Goal: Task Accomplishment & Management: Complete application form

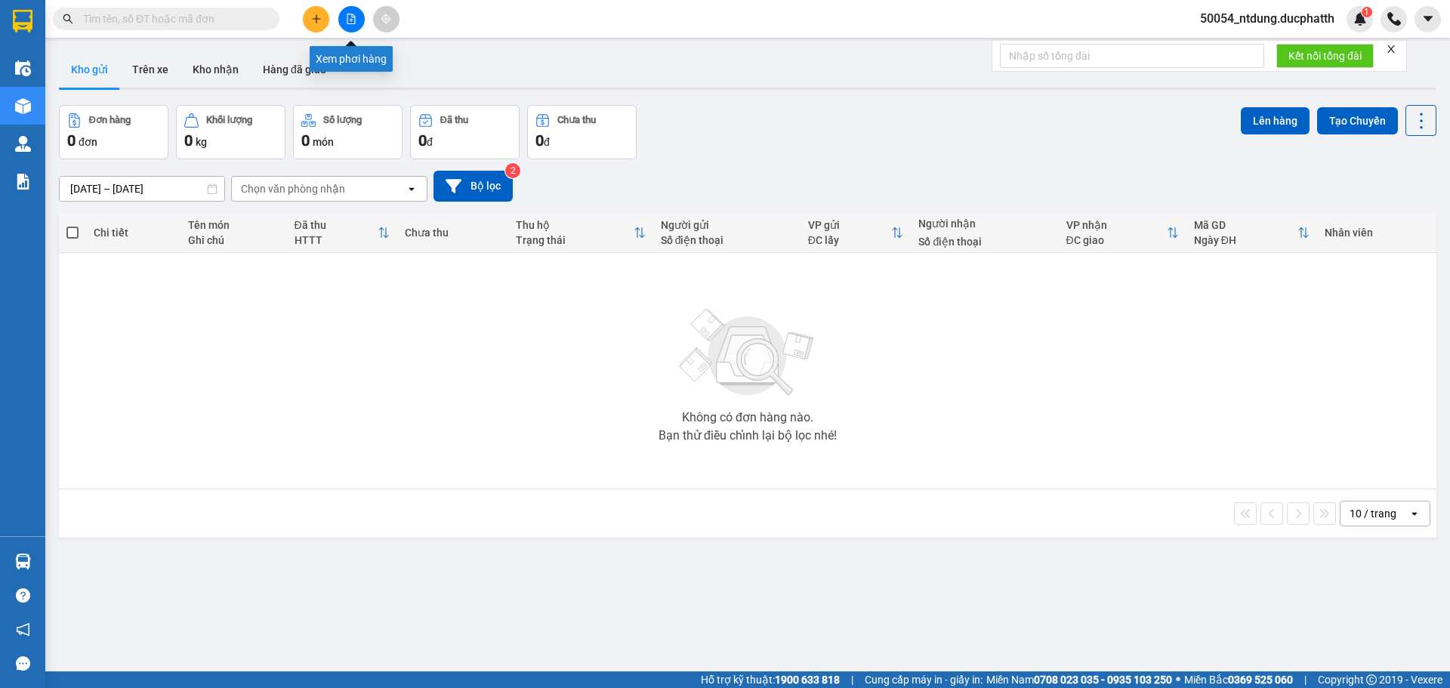
click at [343, 29] on button at bounding box center [351, 19] width 26 height 26
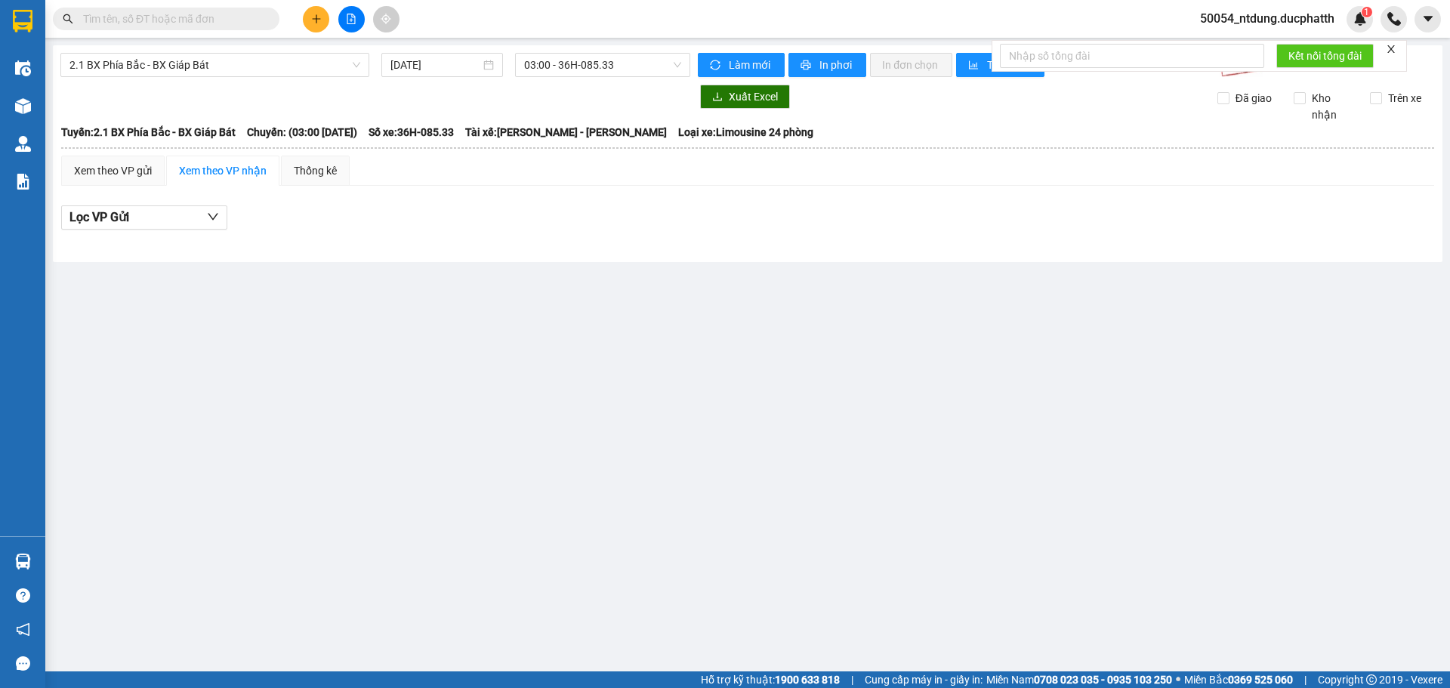
click at [349, 21] on icon "file-add" at bounding box center [351, 19] width 11 height 11
click at [230, 63] on span "2.1 BX Phía Bắc - BX Giáp Bát" at bounding box center [215, 65] width 291 height 23
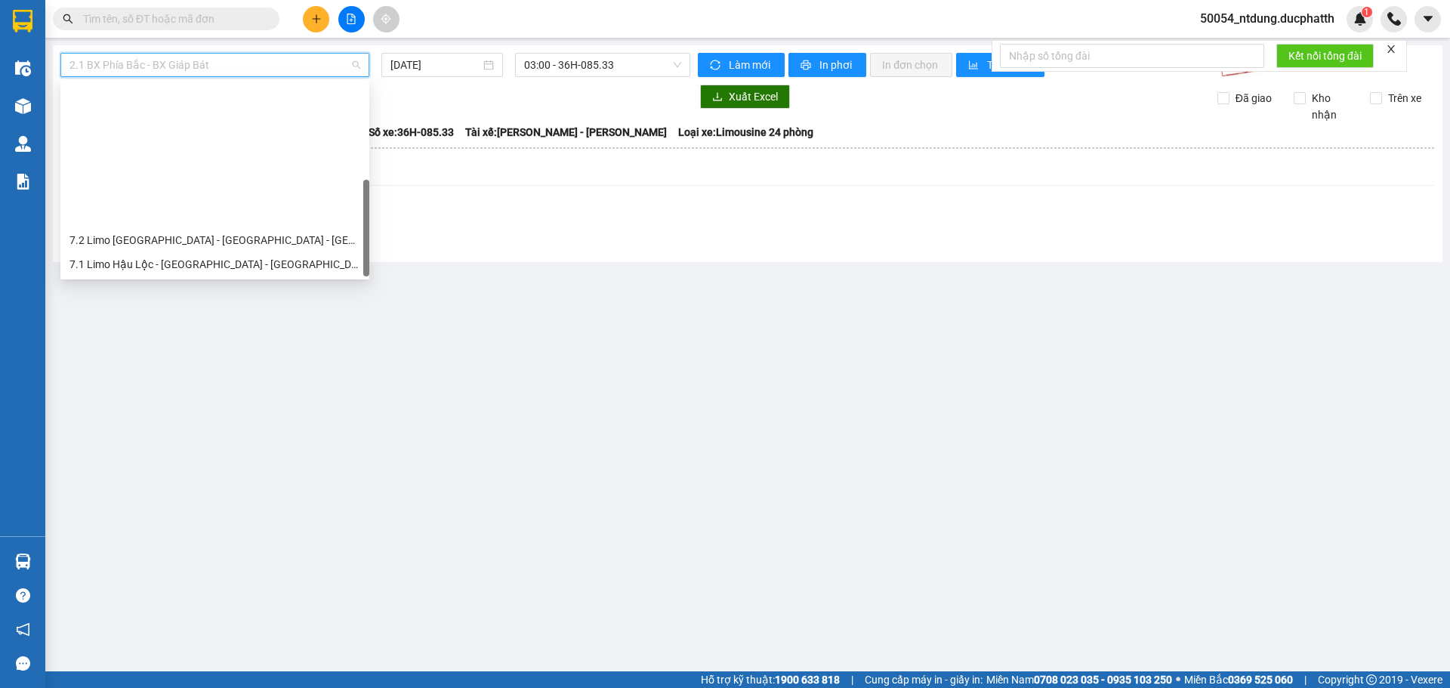
scroll to position [169, 0]
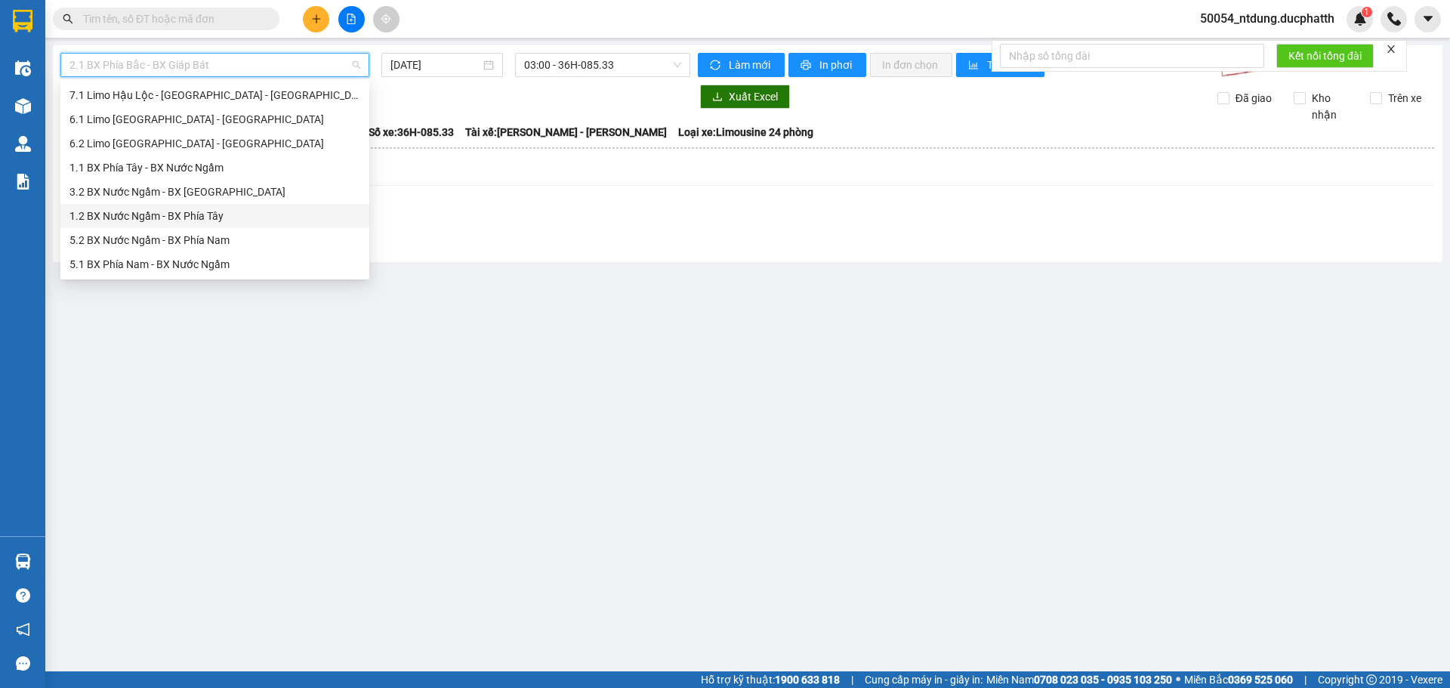
click at [196, 210] on div "1.2 BX Nước Ngầm - BX Phía Tây" at bounding box center [215, 216] width 291 height 17
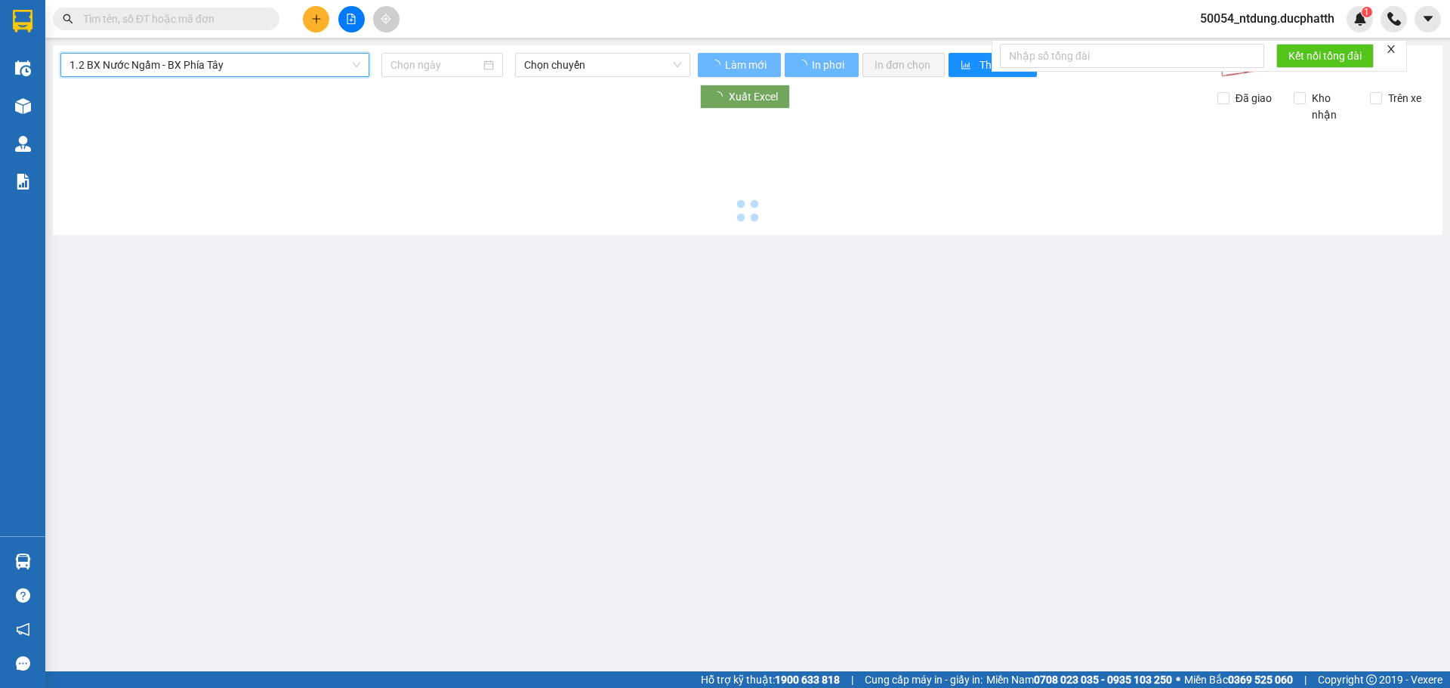
type input "[DATE]"
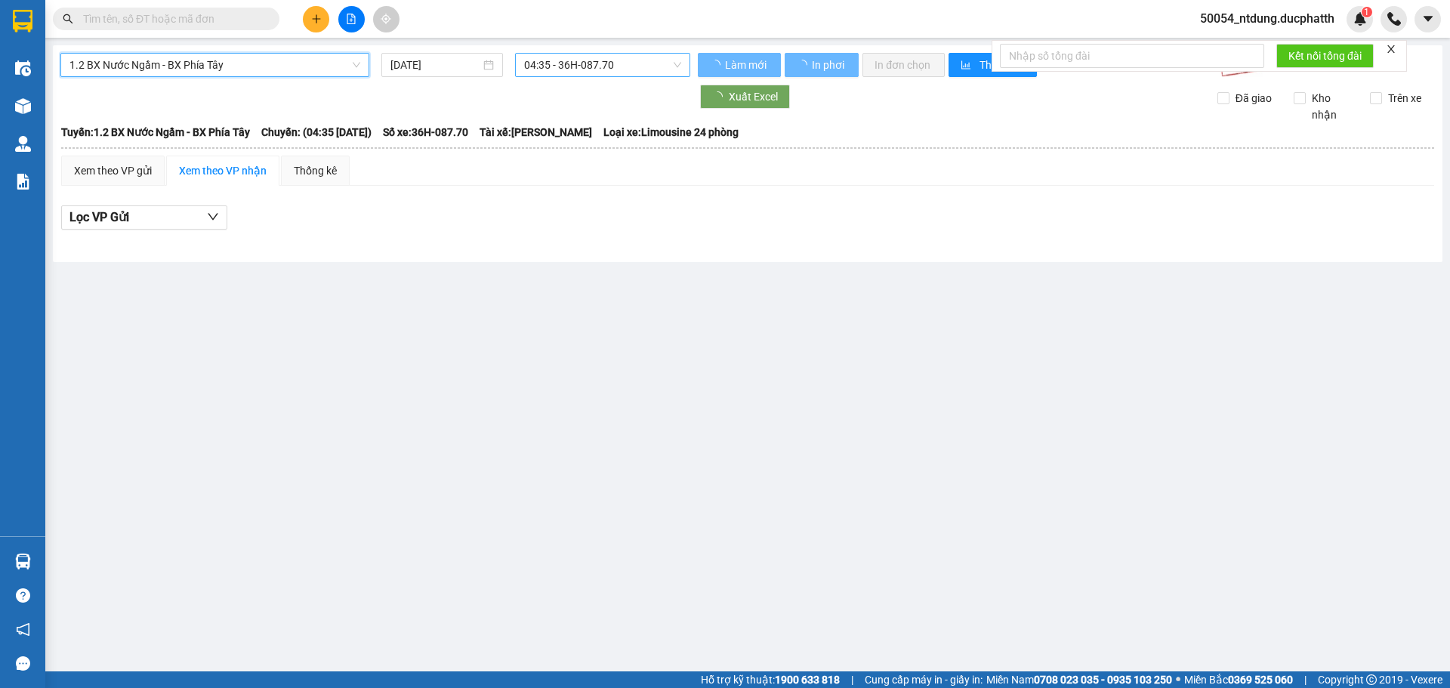
click at [572, 67] on span "04:35 - 36H-087.70" at bounding box center [602, 65] width 157 height 23
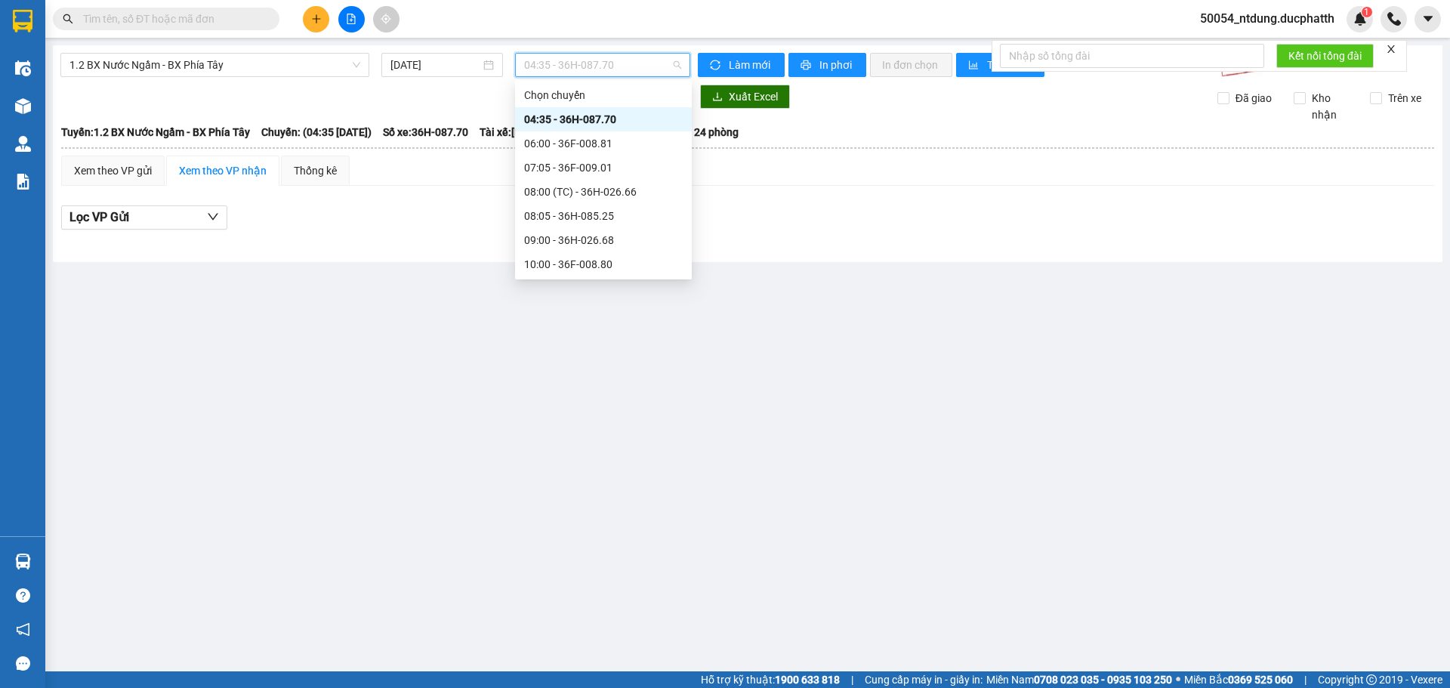
scroll to position [151, 0]
click at [595, 209] on div "11:06 (TC) - 36F-010.62" at bounding box center [603, 210] width 159 height 17
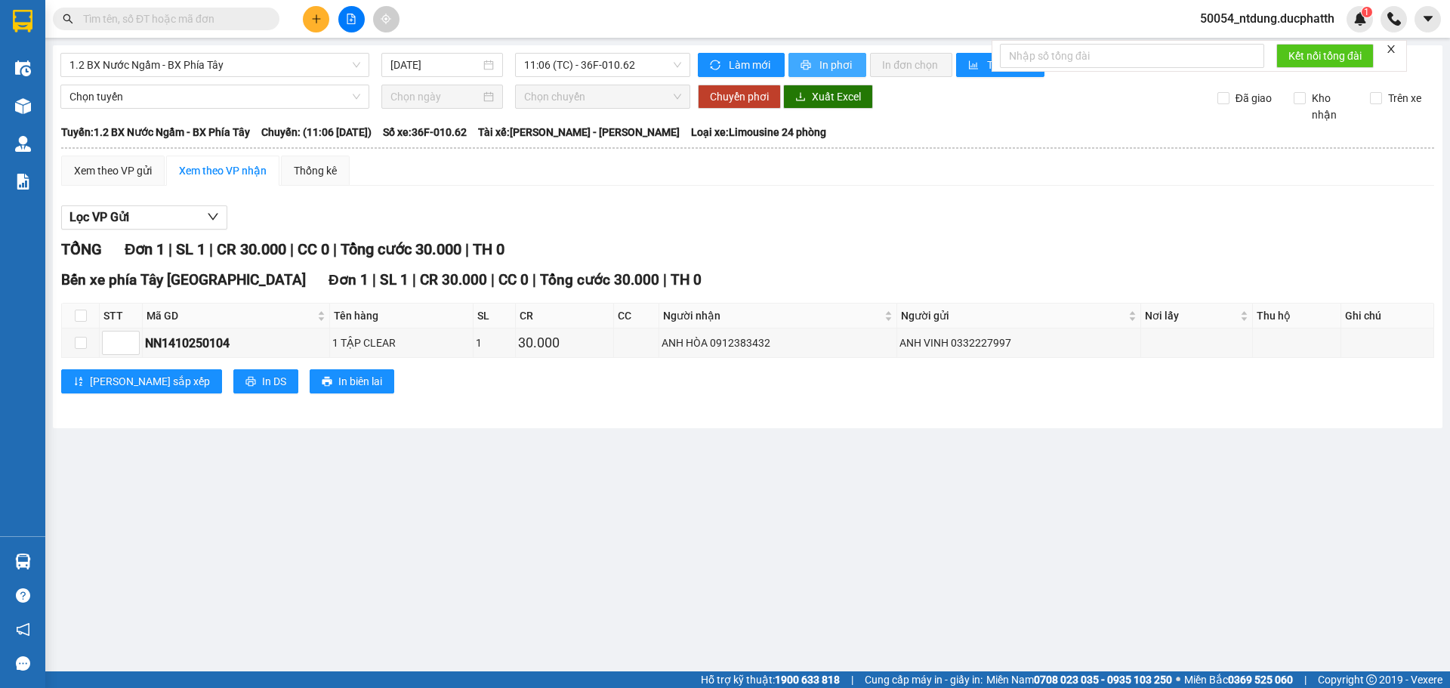
click at [808, 73] on button "In phơi" at bounding box center [828, 65] width 78 height 24
click at [141, 2] on div "Kết quả tìm kiếm ( 0 ) Bộ lọc No Data 50054_ntdung.ducphatth 1" at bounding box center [725, 19] width 1450 height 38
click at [144, 7] on div "Kết quả tìm kiếm ( 0 ) Bộ lọc No Data" at bounding box center [147, 19] width 295 height 26
click at [239, 11] on input "text" at bounding box center [172, 19] width 178 height 17
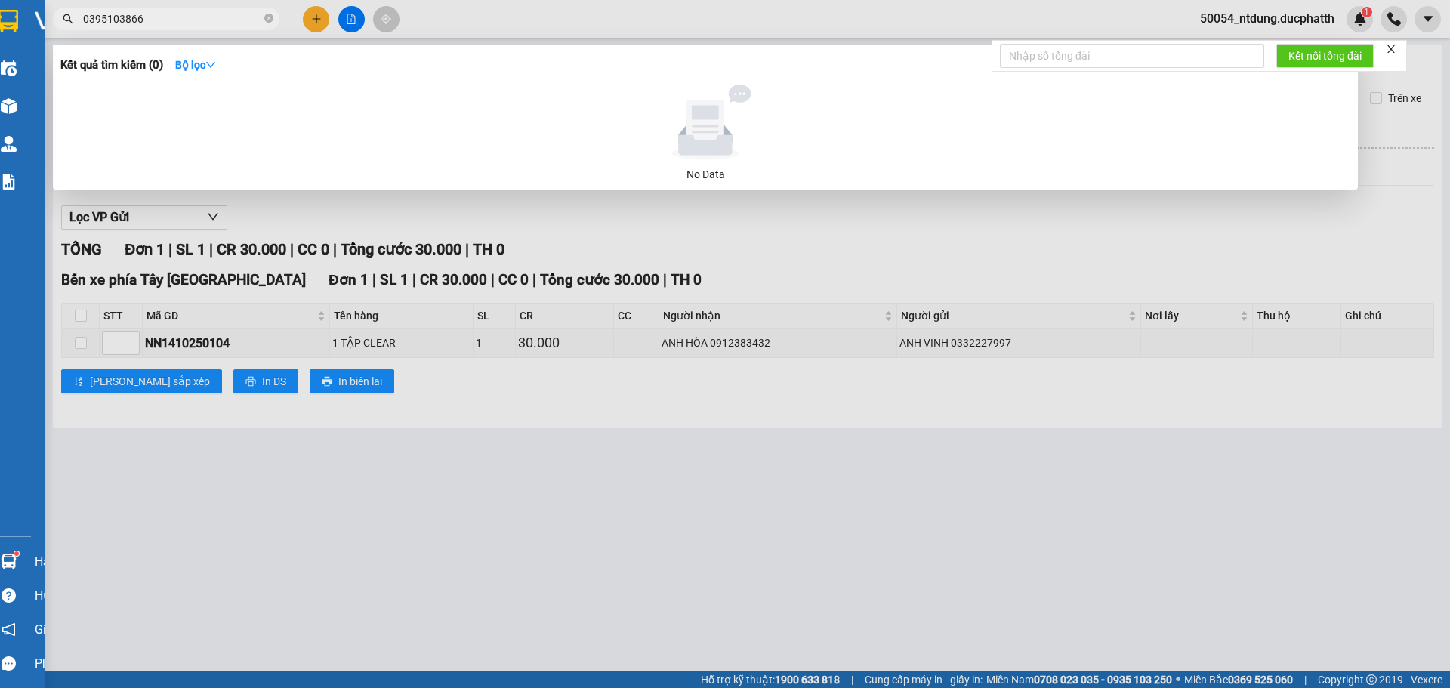
click at [137, 18] on input "0395103866" at bounding box center [172, 19] width 178 height 17
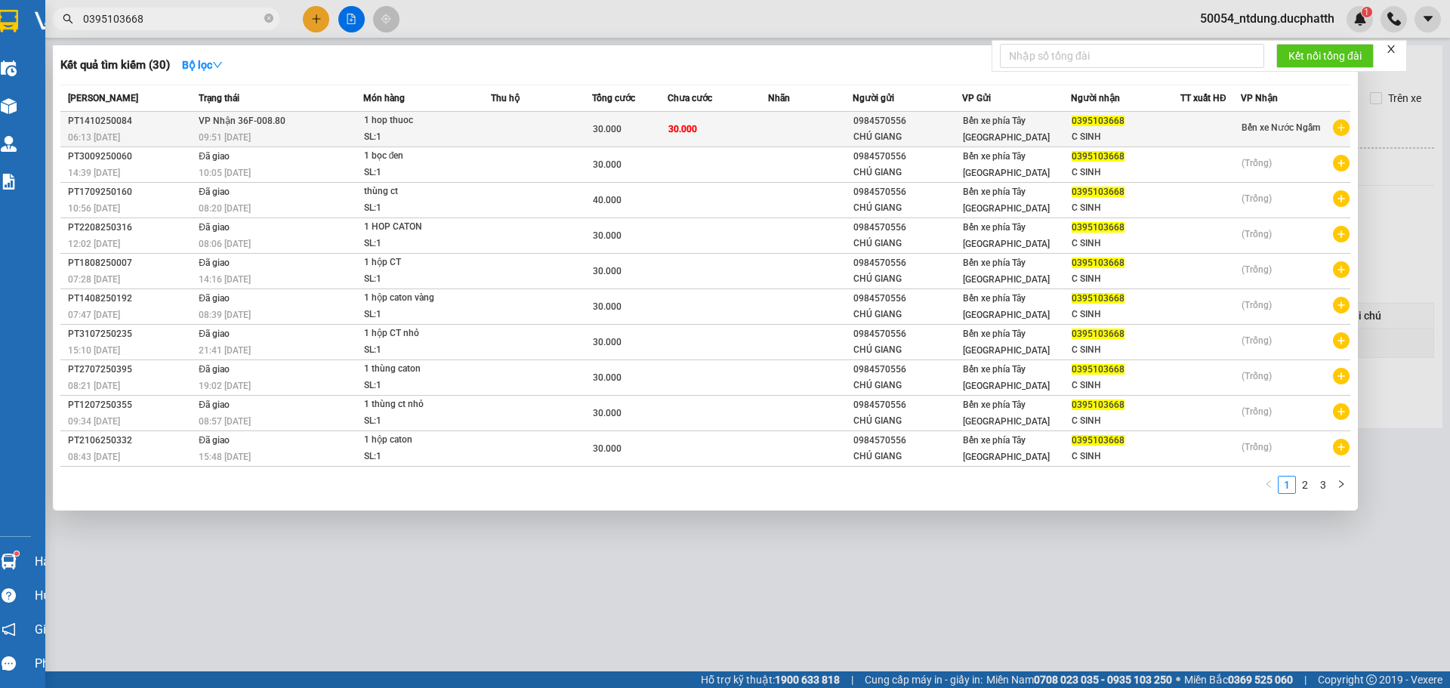
type input "0395103668"
click at [490, 129] on span "1 hop thuoc SL: 1" at bounding box center [427, 129] width 126 height 32
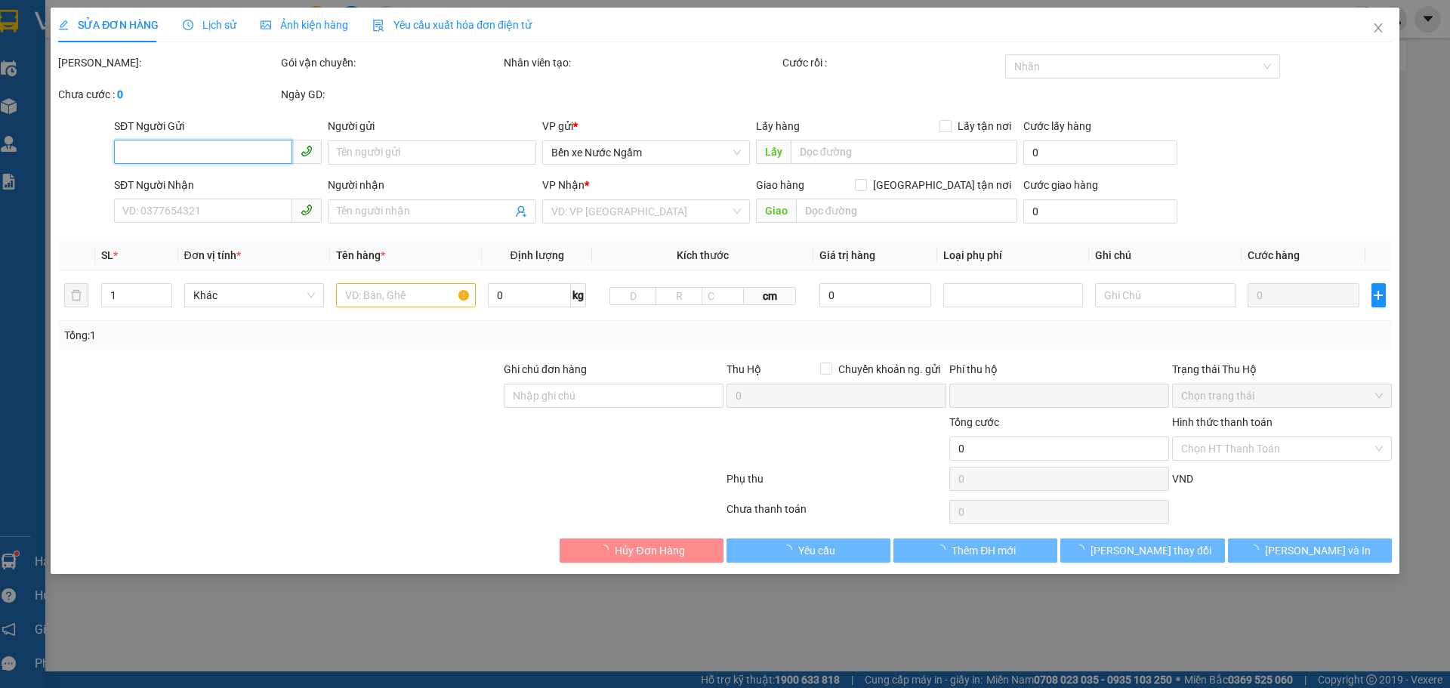
type input "0984570556"
type input "CHÚ GIANG"
type input "0395103668"
type input "C SINH"
type input "0"
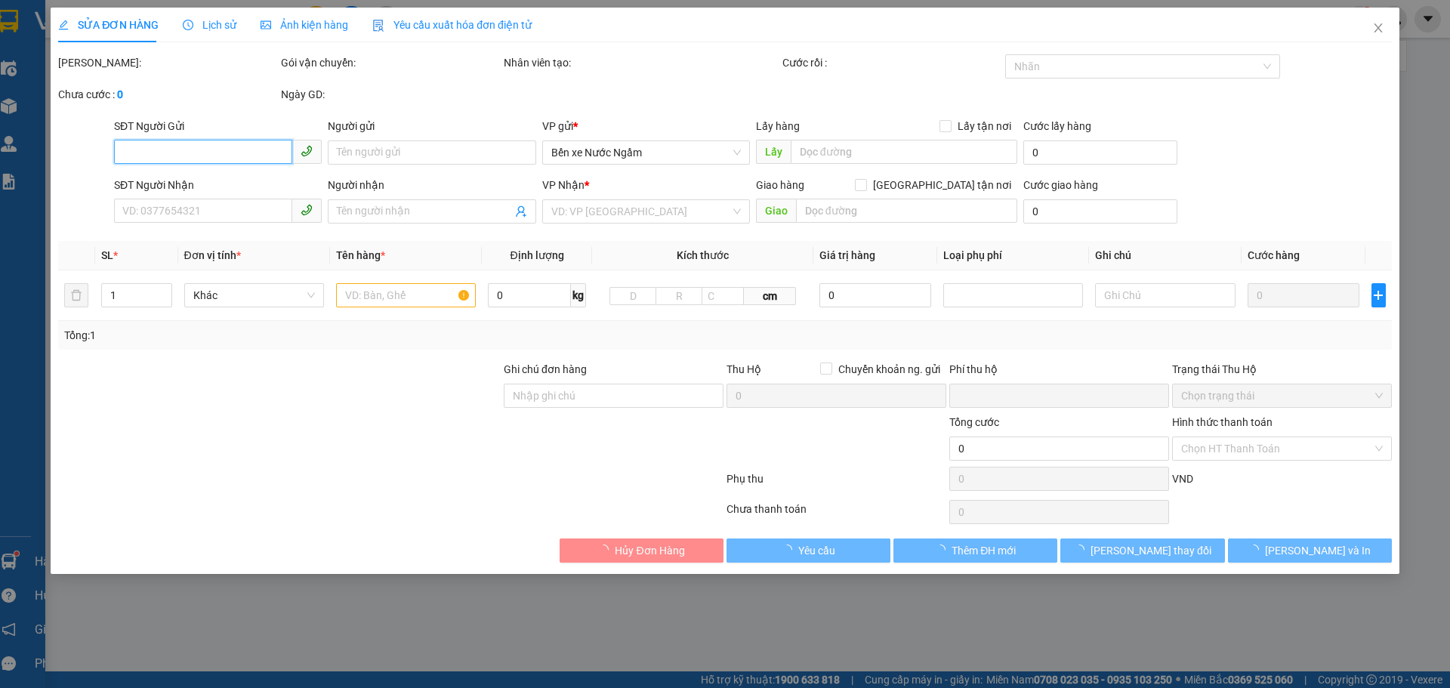
type input "30.000"
